Goal: Task Accomplishment & Management: Manage account settings

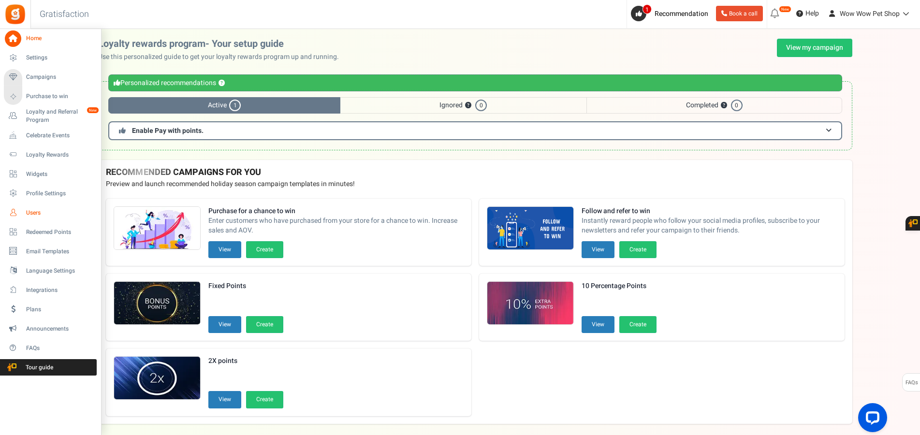
click at [29, 210] on span "Users" at bounding box center [60, 213] width 68 height 8
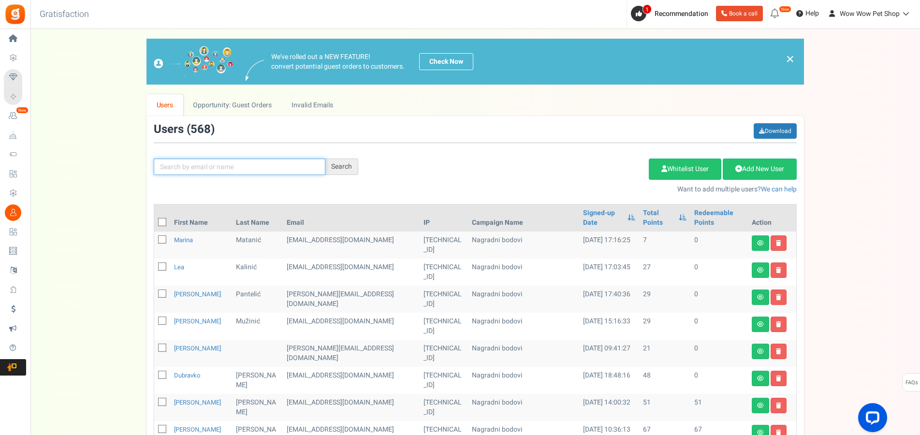
click at [230, 171] on input "text" at bounding box center [240, 167] width 172 height 16
type input "[PERSON_NAME]"
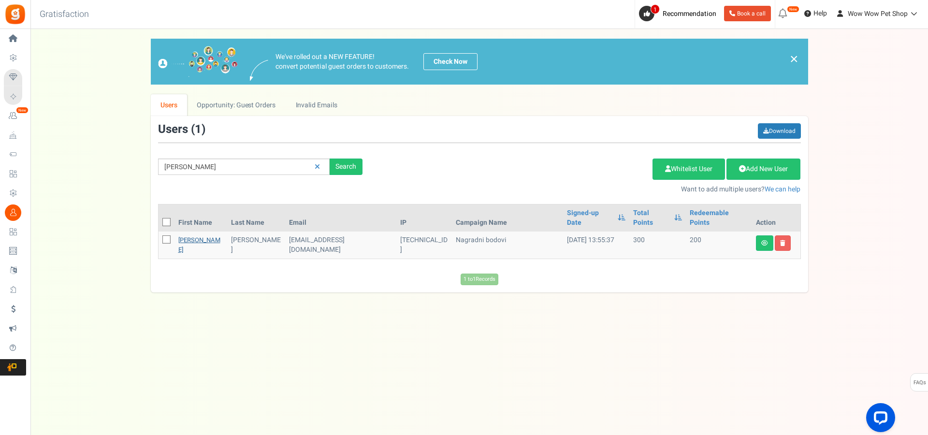
click at [191, 235] on link "[PERSON_NAME]" at bounding box center [199, 244] width 42 height 19
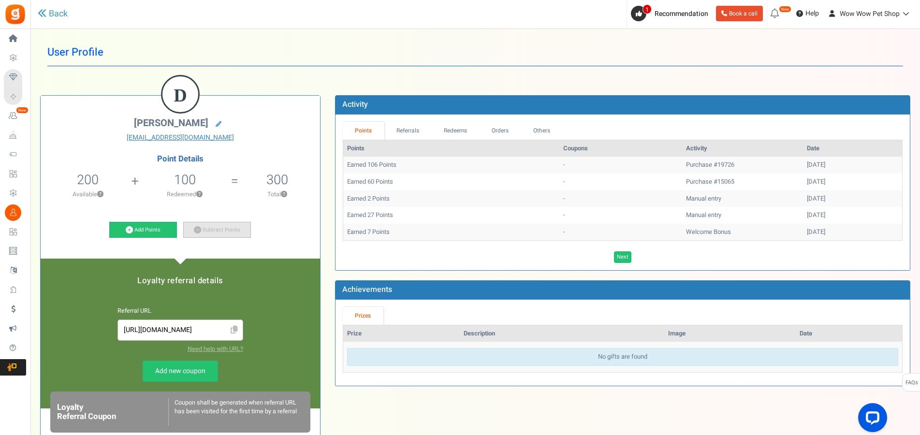
click at [216, 231] on link "Subtract Points" at bounding box center [217, 230] width 68 height 16
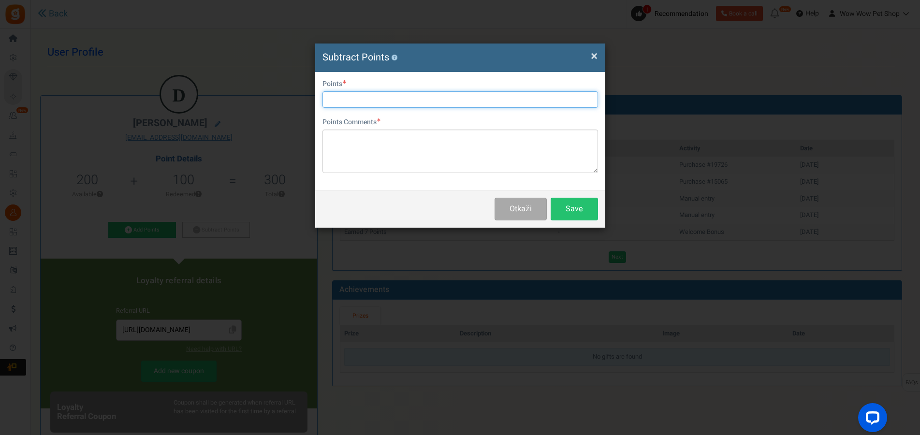
click at [392, 95] on input "text" at bounding box center [460, 99] width 276 height 16
type input "200"
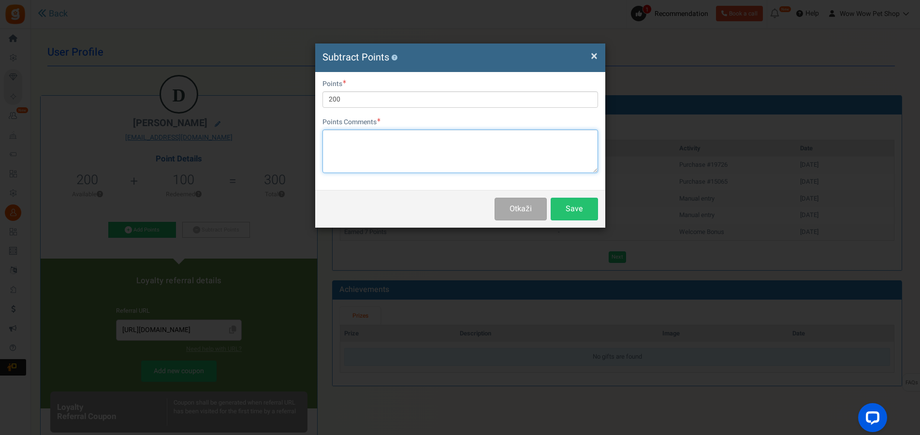
click at [389, 142] on textarea at bounding box center [460, 152] width 276 height 44
click at [396, 142] on textarea "Račun br." at bounding box center [460, 152] width 276 height 44
paste textarea "1353"
type textarea "Račun br. 1353"
click at [563, 208] on button "Save" at bounding box center [574, 209] width 47 height 23
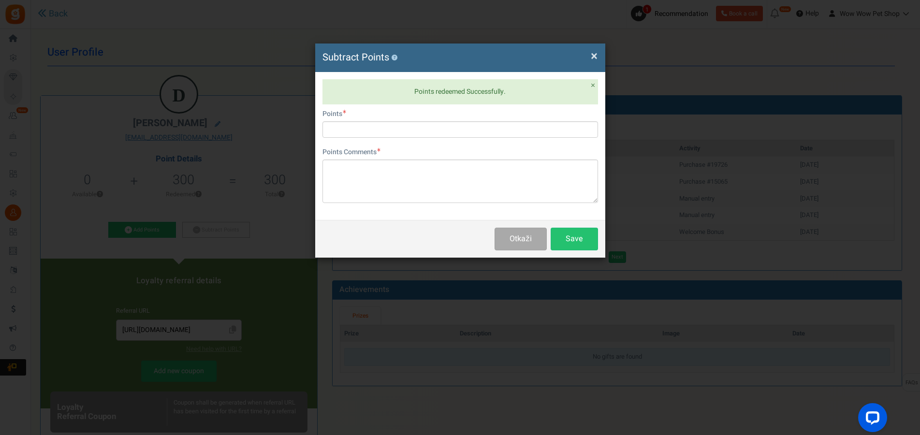
click at [596, 58] on span "×" at bounding box center [594, 56] width 7 height 18
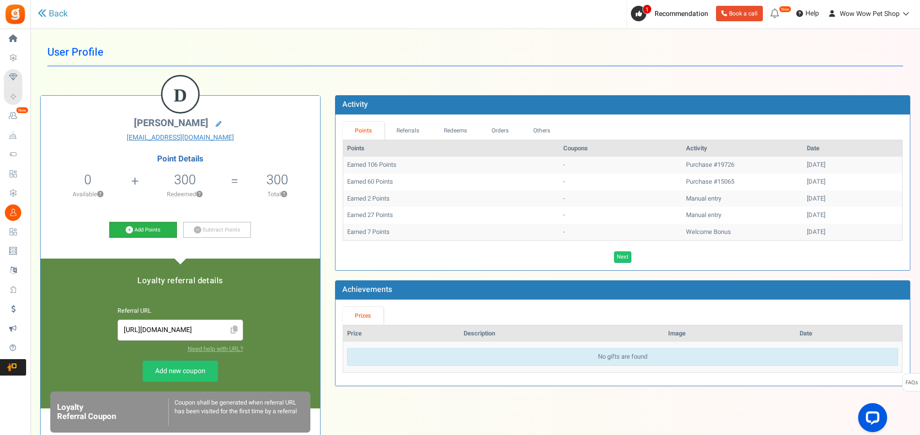
click at [128, 233] on icon at bounding box center [129, 229] width 7 height 7
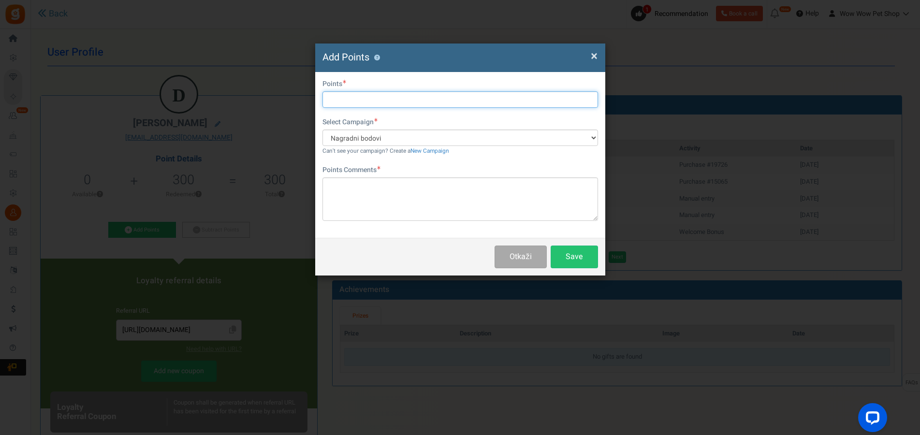
click at [334, 98] on input "text" at bounding box center [460, 99] width 276 height 16
click at [376, 94] on input "text" at bounding box center [460, 99] width 276 height 16
type input "7"
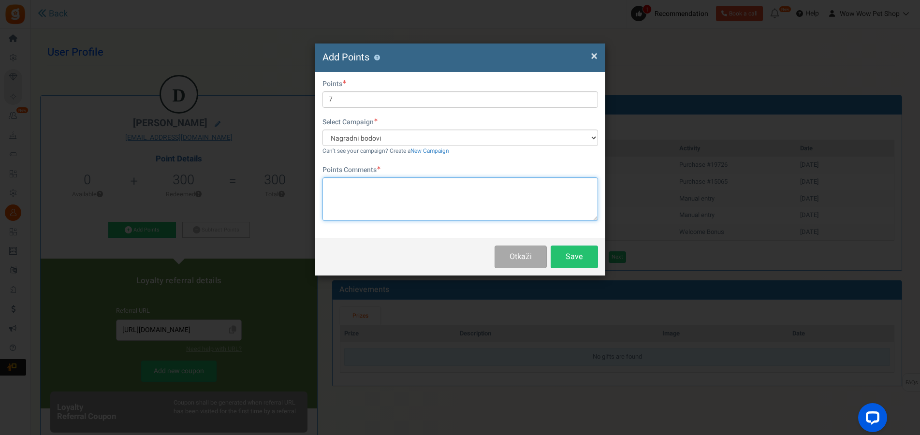
click at [384, 189] on textarea at bounding box center [460, 199] width 276 height 44
paste textarea "1353"
type textarea "Račun br. 1353"
click at [575, 254] on button "Save" at bounding box center [574, 257] width 47 height 23
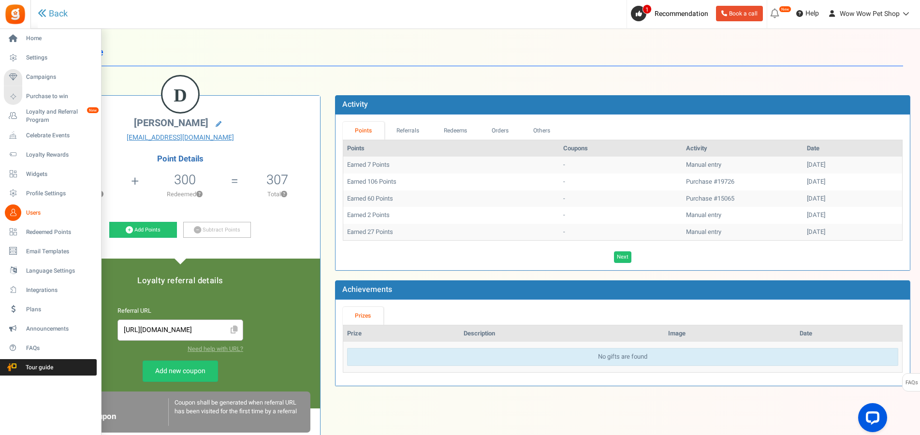
click at [17, 213] on icon at bounding box center [13, 212] width 16 height 16
